Goal: Task Accomplishment & Management: Use online tool/utility

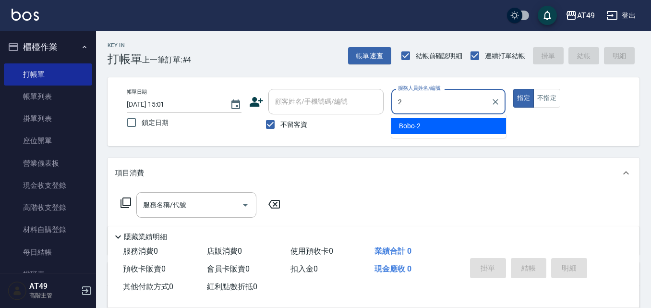
type input "2"
type button "true"
type input "Bobo-2"
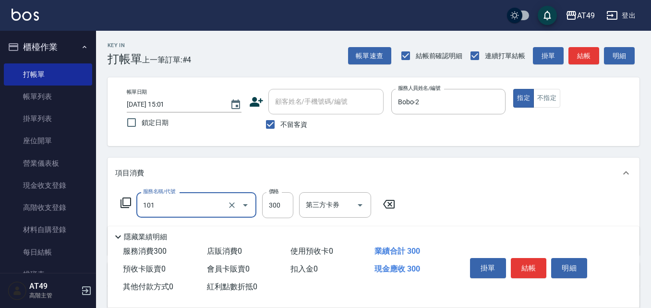
type input "一般洗髮(101)"
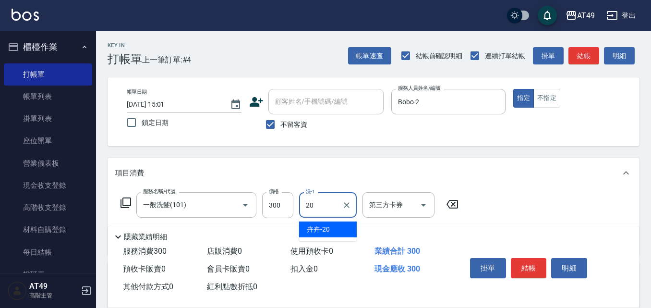
type input "卉卉-20"
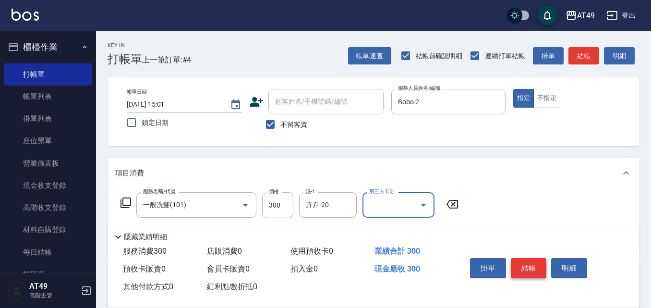
click at [540, 269] on button "結帳" at bounding box center [528, 268] width 36 height 20
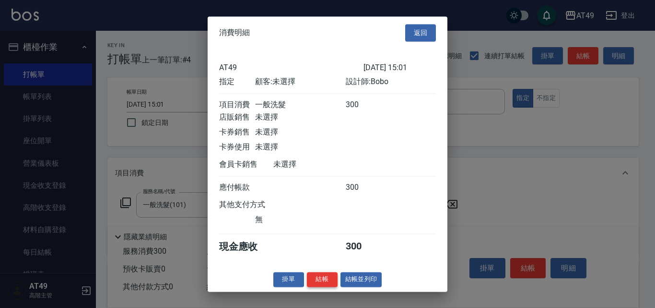
click at [321, 279] on button "結帳" at bounding box center [322, 279] width 31 height 15
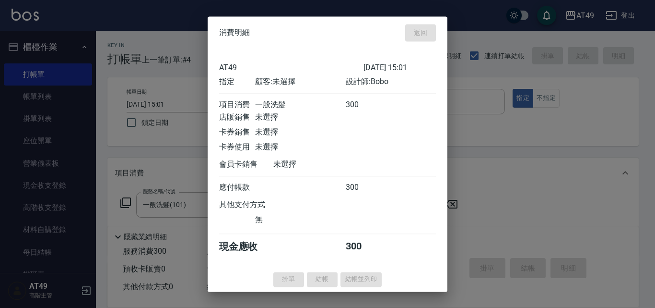
type input "[DATE] 16:01"
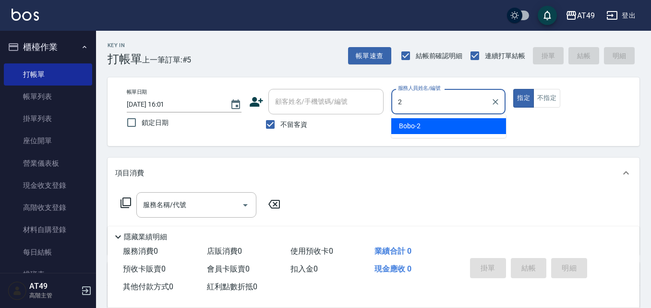
type input "Bobo-2"
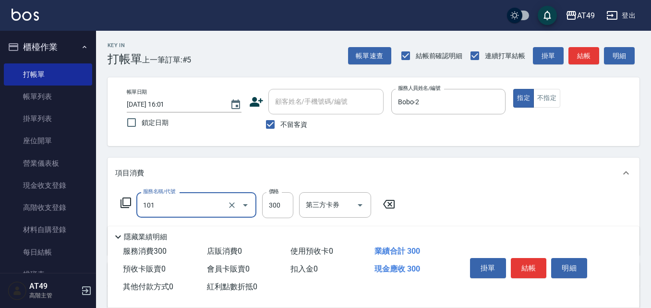
type input "一般洗髮(101)"
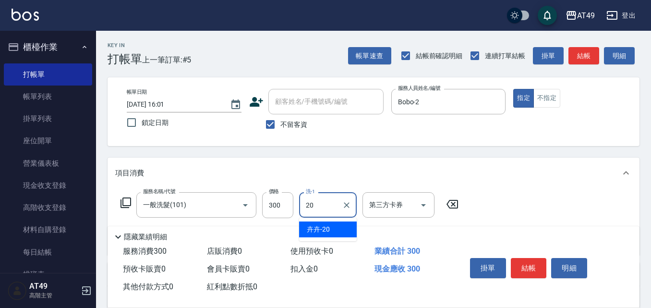
type input "卉卉-20"
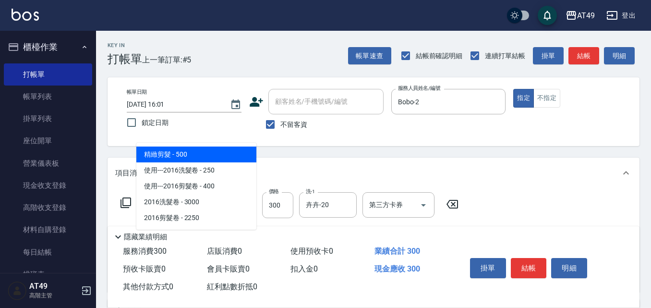
type input "精緻剪髮(201)"
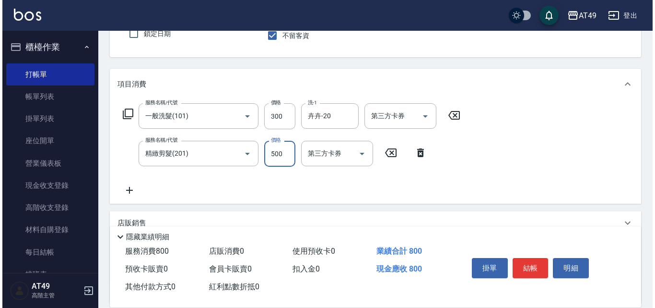
scroll to position [144, 0]
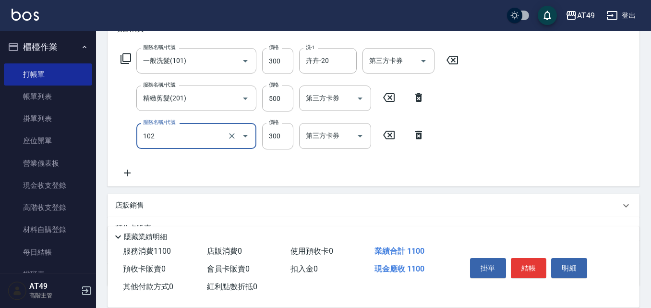
type input "升等精油洗髮精300(102)"
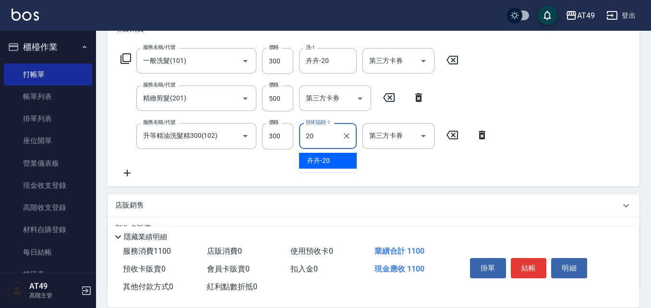
type input "卉卉-20"
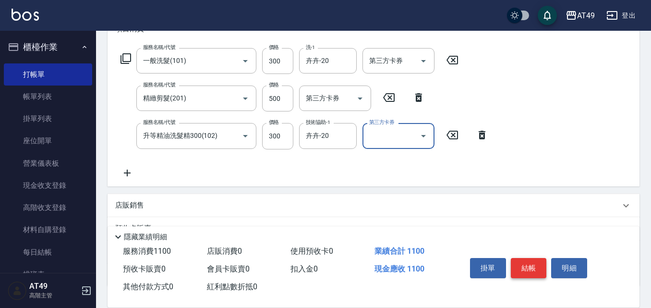
click at [517, 262] on button "結帳" at bounding box center [528, 268] width 36 height 20
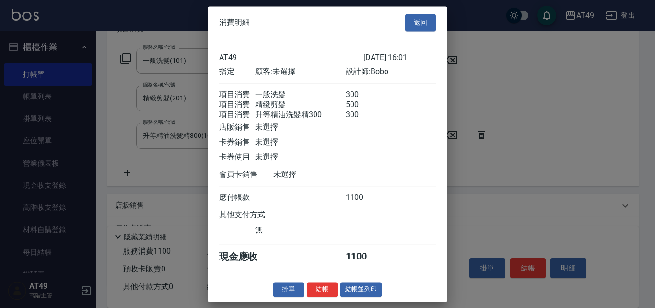
scroll to position [4, 0]
click at [316, 290] on button "結帳" at bounding box center [322, 289] width 31 height 15
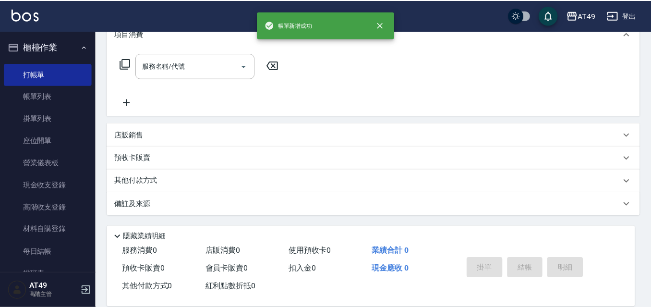
scroll to position [0, 0]
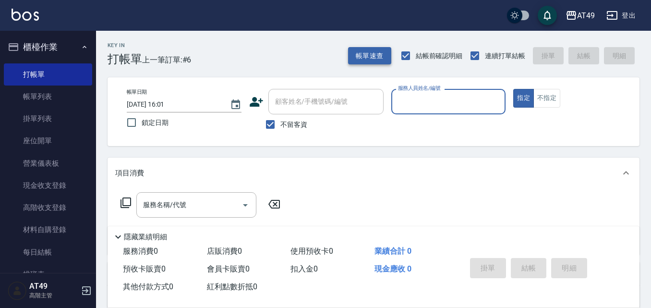
click at [367, 59] on button "帳單速查" at bounding box center [369, 56] width 43 height 18
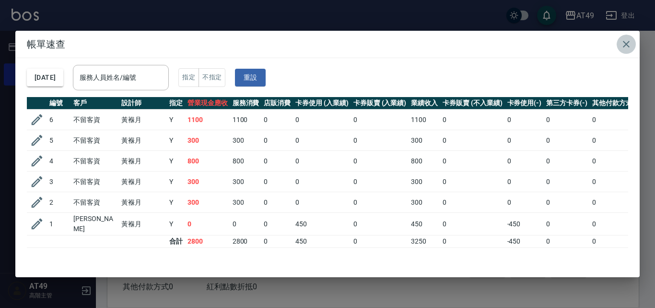
click at [624, 40] on icon "button" at bounding box center [627, 44] width 12 height 12
